Goal: Task Accomplishment & Management: Complete application form

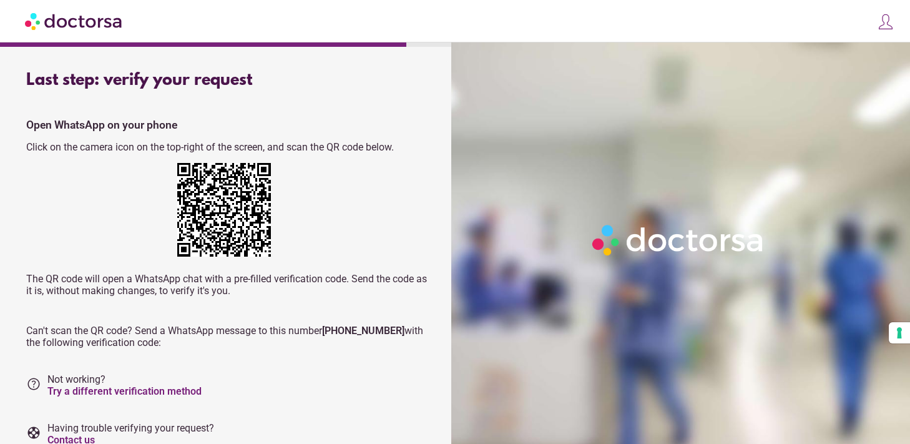
scroll to position [54, 0]
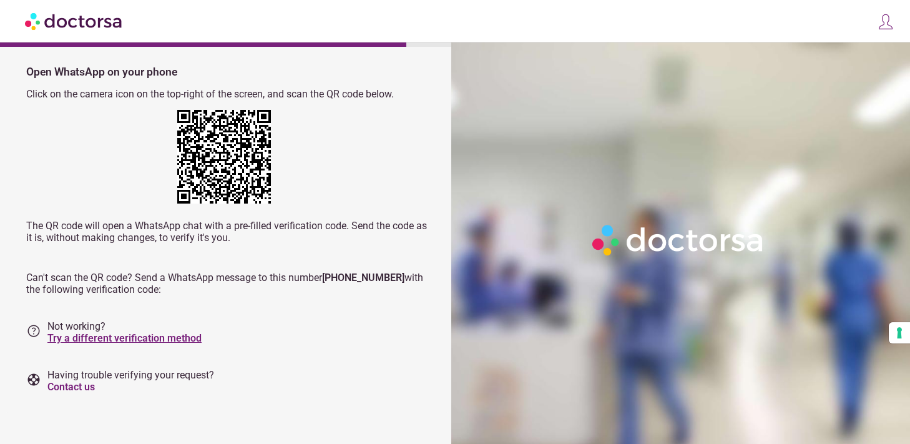
click at [158, 335] on link "Try a different verification method" at bounding box center [124, 338] width 154 height 12
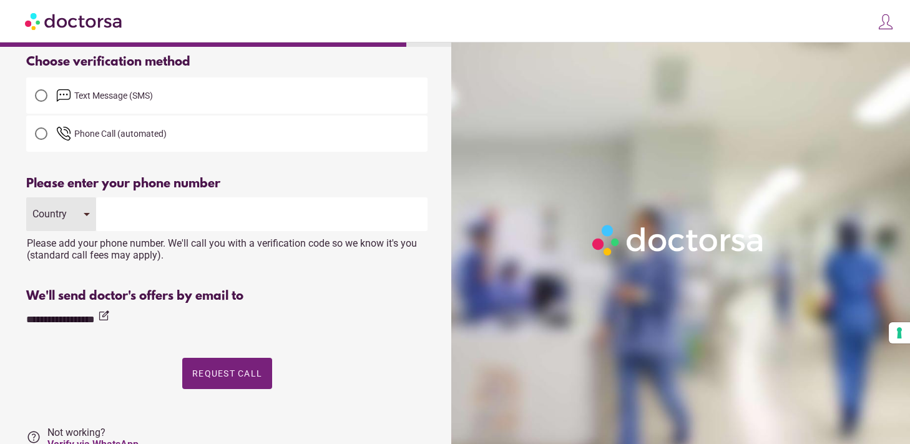
click at [121, 94] on span "Text Message (SMS)" at bounding box center [113, 95] width 79 height 10
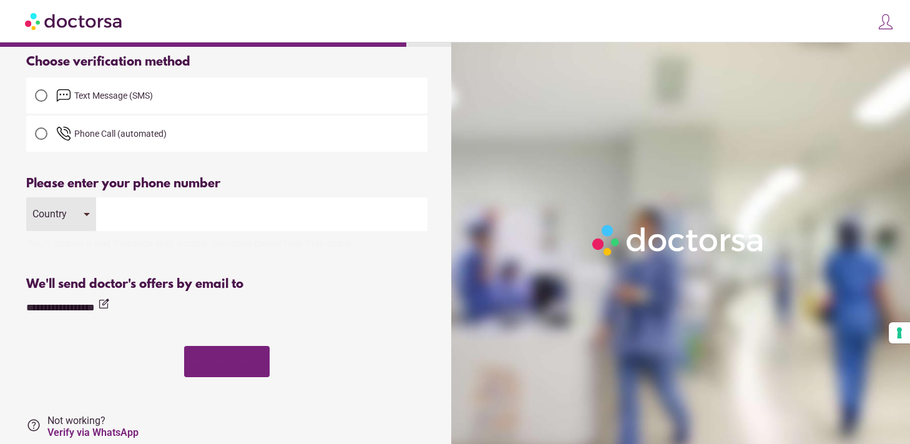
scroll to position [0, 0]
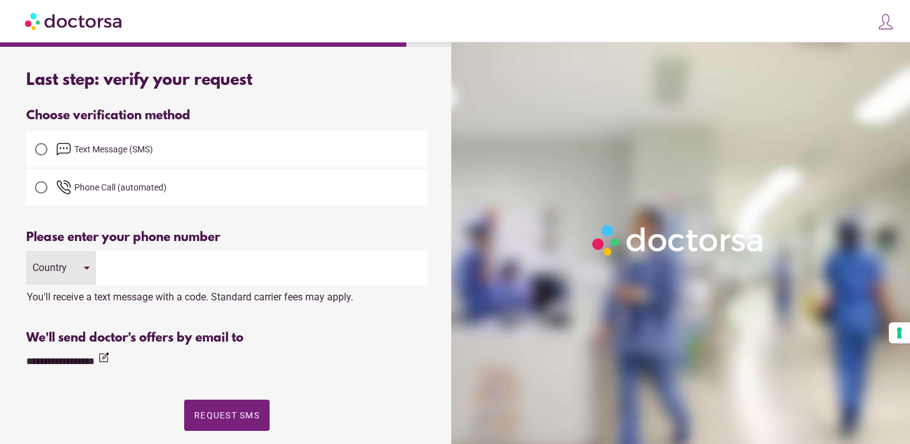
click at [82, 268] on div "Country" at bounding box center [61, 268] width 70 height 34
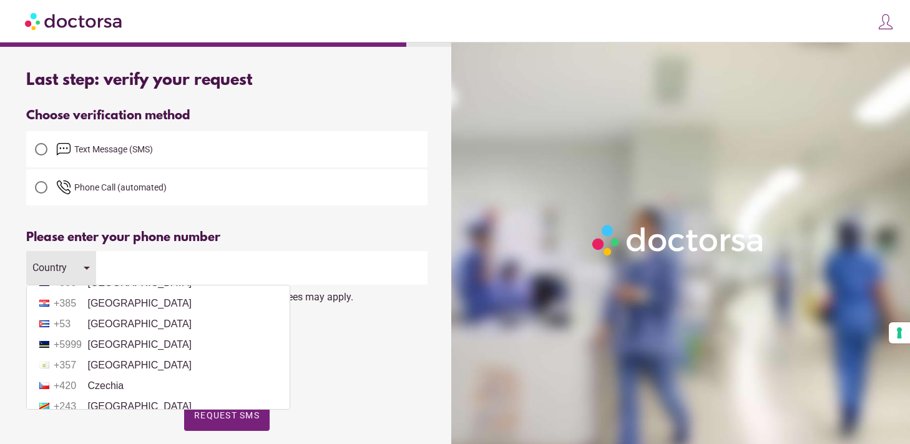
scroll to position [1114, 0]
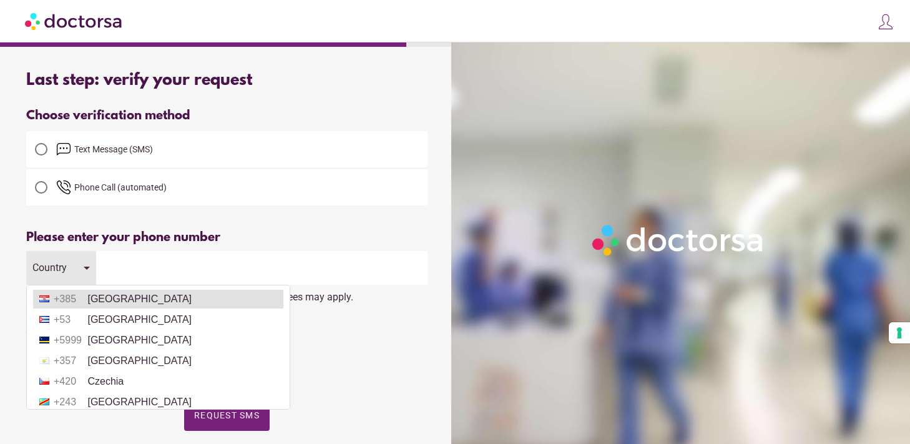
click at [112, 308] on li "+385 Croatia" at bounding box center [158, 298] width 250 height 19
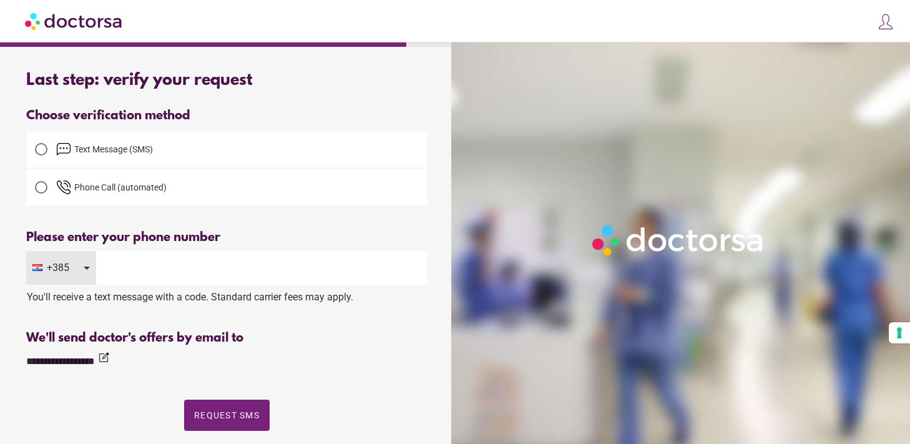
click at [132, 264] on input "tel" at bounding box center [261, 268] width 331 height 34
type input "*********"
click at [226, 423] on span "button" at bounding box center [226, 414] width 85 height 31
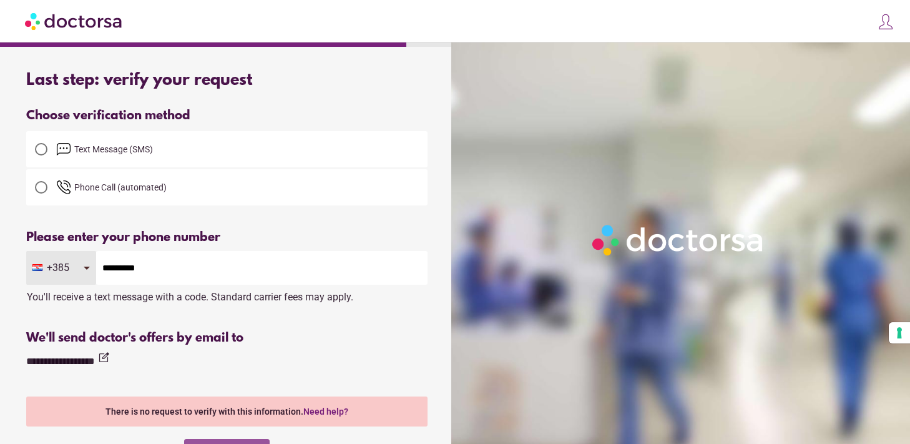
click at [99, 21] on img at bounding box center [74, 21] width 99 height 28
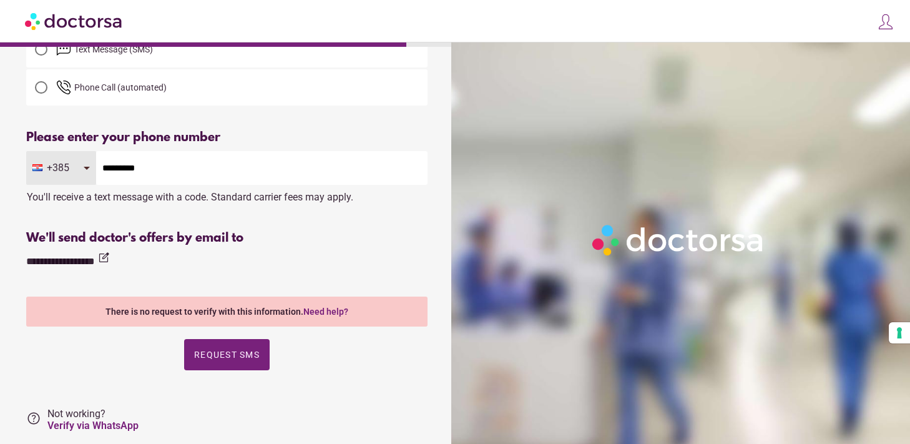
scroll to position [187, 0]
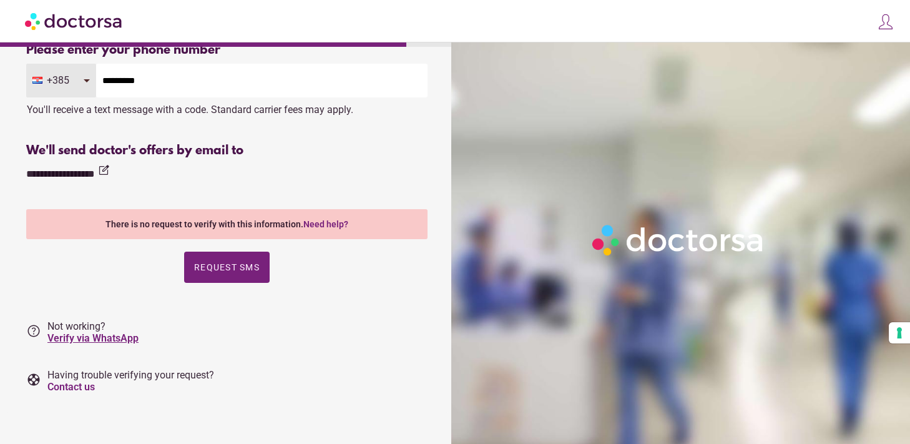
click at [124, 338] on link "Verify via WhatsApp" at bounding box center [92, 338] width 91 height 12
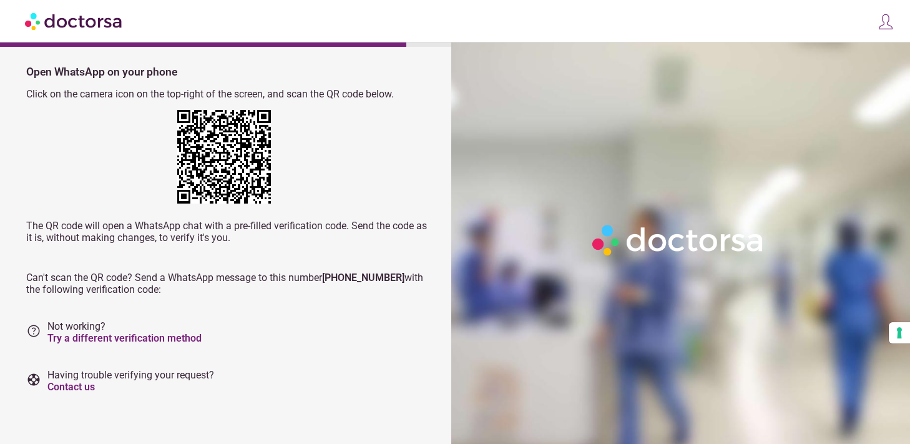
scroll to position [0, 0]
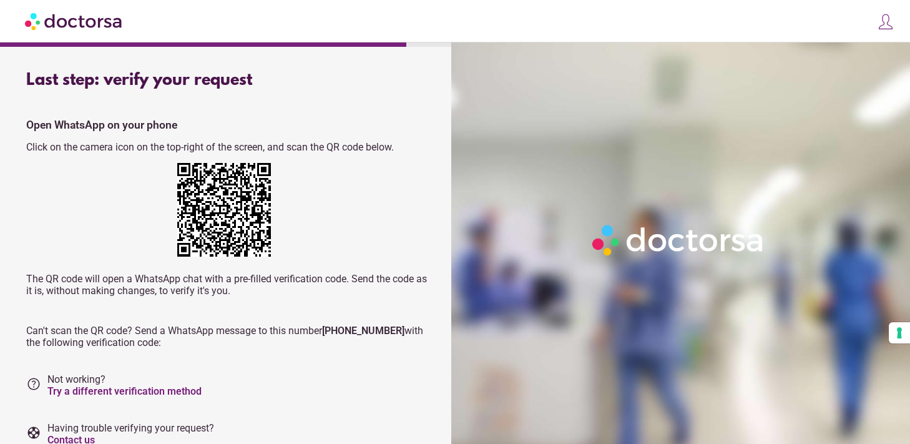
click at [86, 22] on img at bounding box center [74, 21] width 99 height 28
